Goal: Task Accomplishment & Management: Use online tool/utility

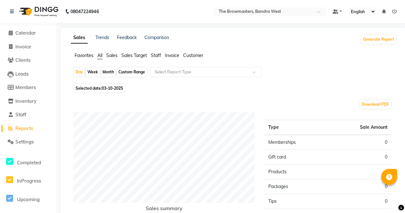
click at [106, 72] on div "Month" at bounding box center [108, 72] width 15 height 9
select select "10"
select select "2025"
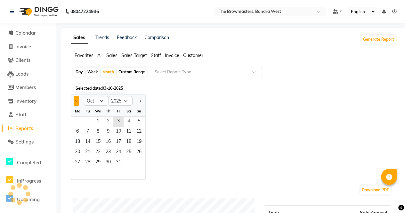
click at [78, 99] on button "Previous month" at bounding box center [76, 101] width 5 height 10
select select "9"
click at [80, 122] on span "1" at bounding box center [77, 122] width 10 height 10
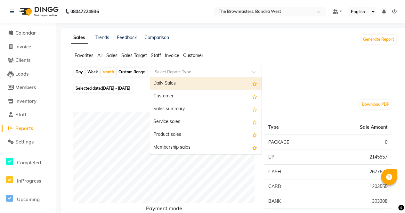
click at [193, 70] on input "text" at bounding box center [199, 72] width 92 height 6
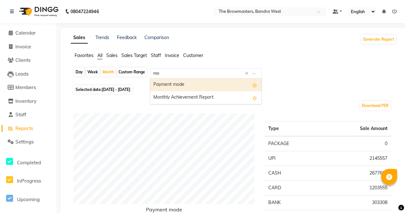
type input "mon"
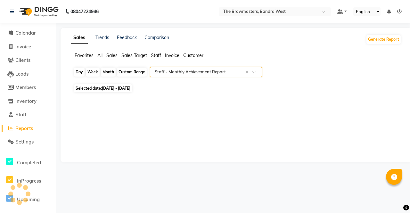
select select "full_report"
select select "csv"
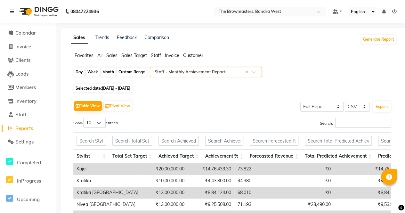
scroll to position [90, 0]
